Goal: Task Accomplishment & Management: Use online tool/utility

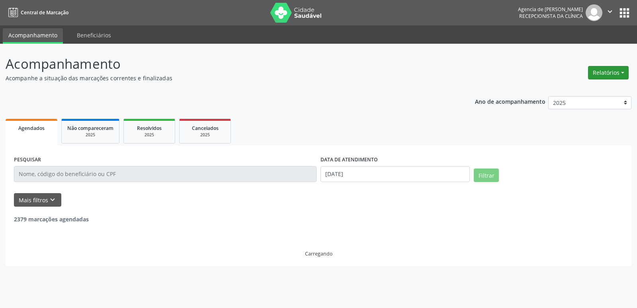
click at [602, 78] on button "Relatórios" at bounding box center [608, 73] width 41 height 14
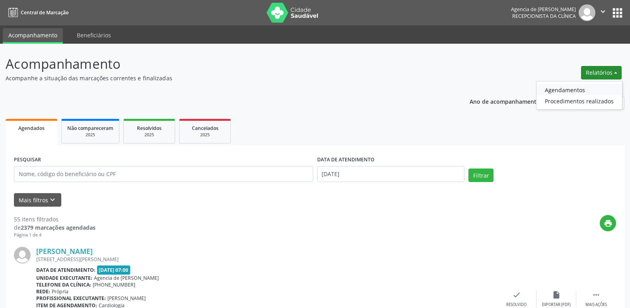
click at [566, 91] on link "Agendamentos" at bounding box center [579, 89] width 86 height 11
select select "8"
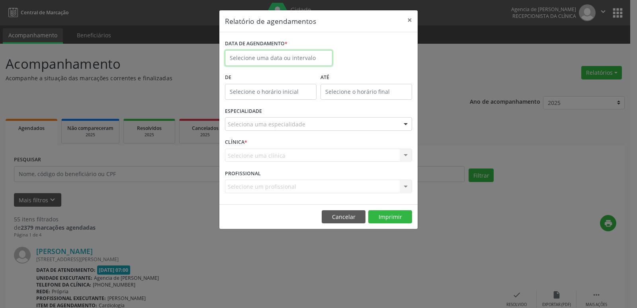
click at [263, 53] on input "text" at bounding box center [278, 58] width 107 height 16
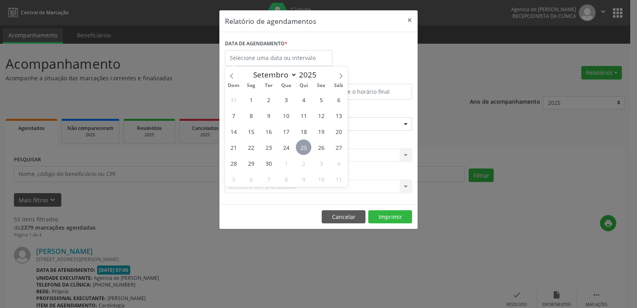
click at [300, 151] on span "25" at bounding box center [304, 148] width 16 height 16
type input "[DATE]"
click at [300, 151] on span "25" at bounding box center [304, 148] width 16 height 16
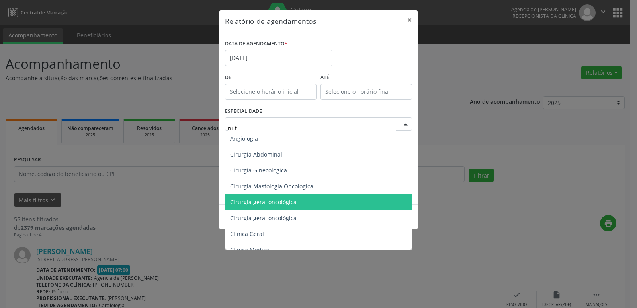
type input "nutr"
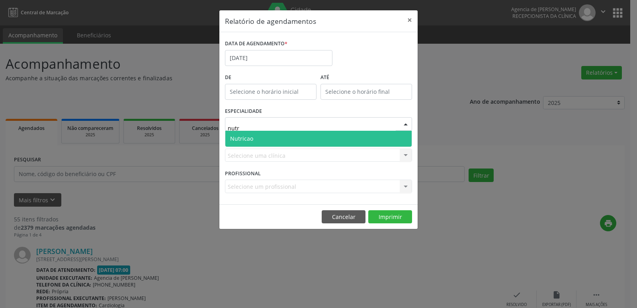
click at [268, 140] on span "Nutricao" at bounding box center [318, 139] width 186 height 16
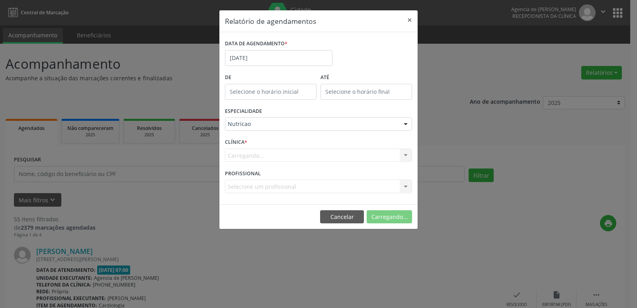
click at [267, 154] on div "Carregando... Nenhum resultado encontrado para: " " Não há nenhuma opção para s…" at bounding box center [318, 156] width 187 height 14
click at [383, 218] on button "Imprimir" at bounding box center [390, 218] width 44 height 14
click at [264, 57] on input "[DATE]" at bounding box center [278, 58] width 107 height 16
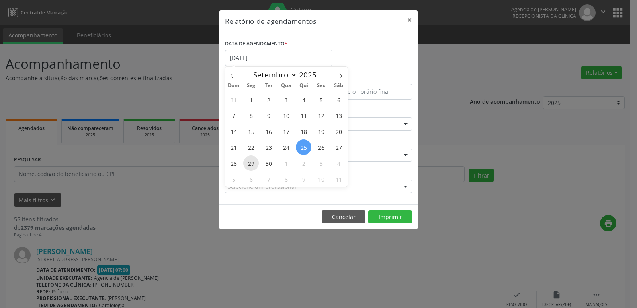
click at [245, 164] on span "29" at bounding box center [251, 164] width 16 height 16
type input "[DATE]"
click at [245, 164] on span "29" at bounding box center [251, 164] width 16 height 16
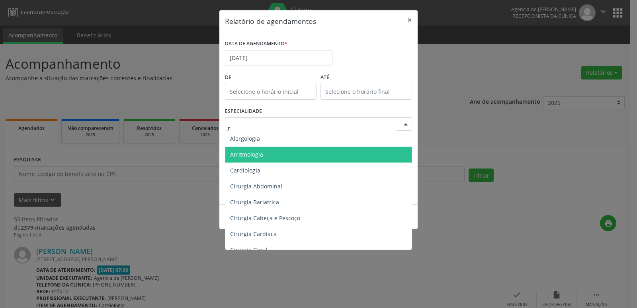
type input "re"
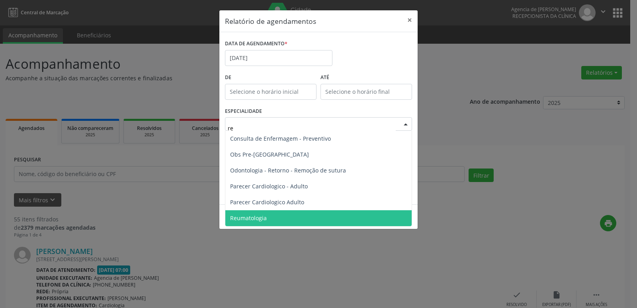
click at [271, 220] on span "Reumatologia" at bounding box center [318, 219] width 186 height 16
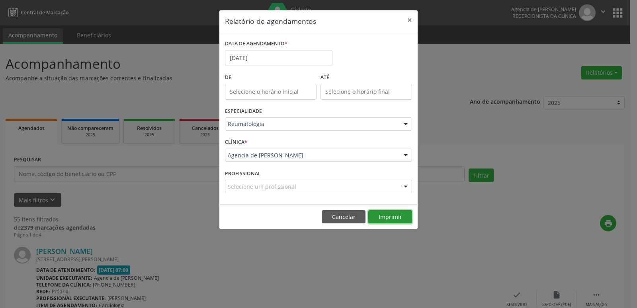
click at [390, 216] on button "Imprimir" at bounding box center [390, 218] width 44 height 14
